Goal: Information Seeking & Learning: Learn about a topic

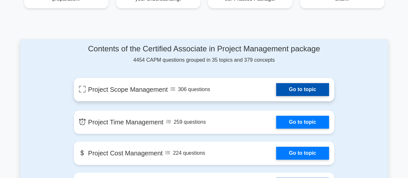
scroll to position [313, 0]
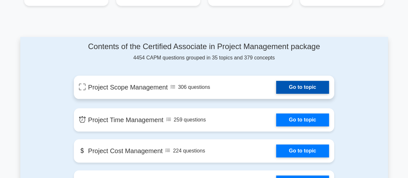
click at [305, 85] on link "Go to topic" at bounding box center [302, 87] width 53 height 13
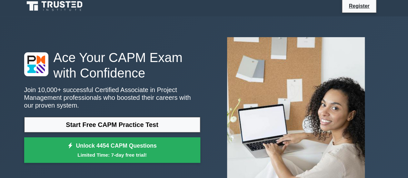
scroll to position [0, 0]
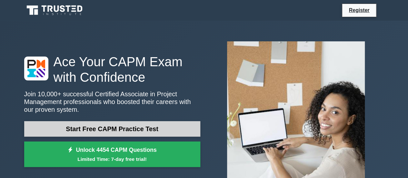
click at [105, 132] on link "Start Free CAPM Practice Test" at bounding box center [112, 128] width 176 height 15
